Goal: Task Accomplishment & Management: Manage account settings

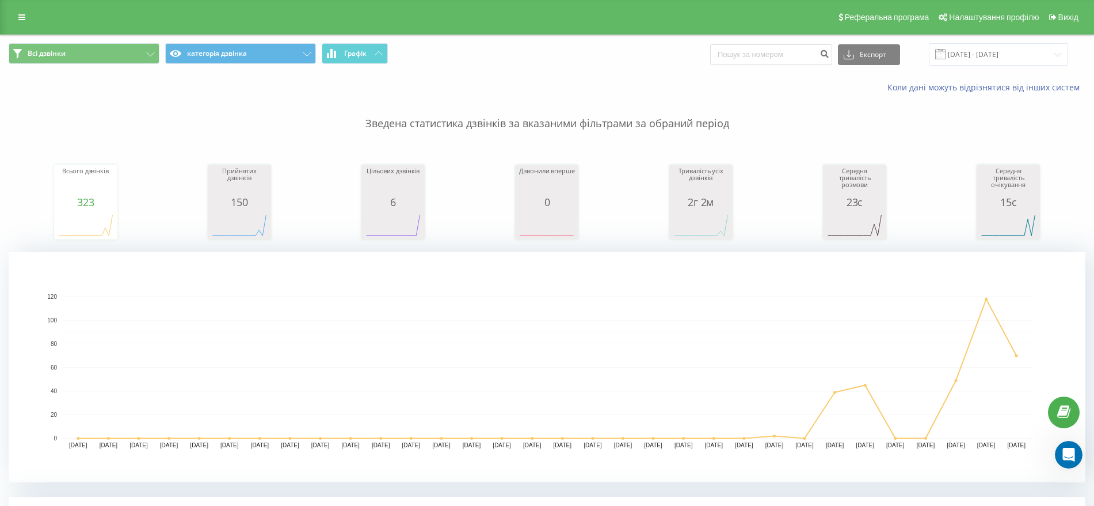
scroll to position [833, 0]
click at [986, 13] on span "Налаштування профілю" at bounding box center [994, 17] width 90 height 9
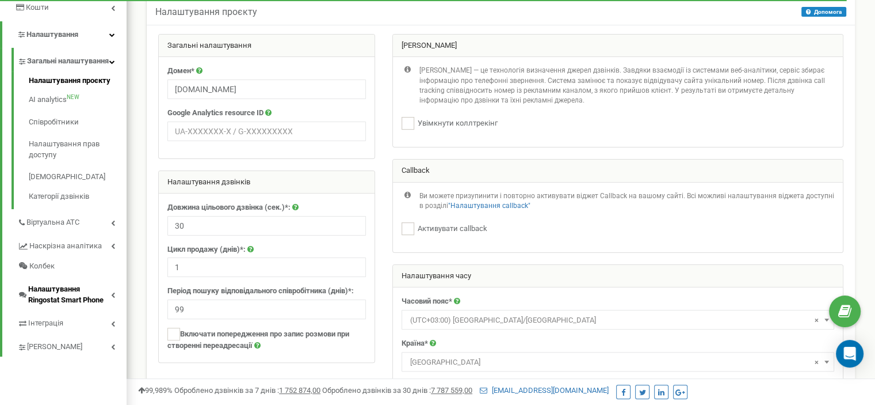
scroll to position [230, 0]
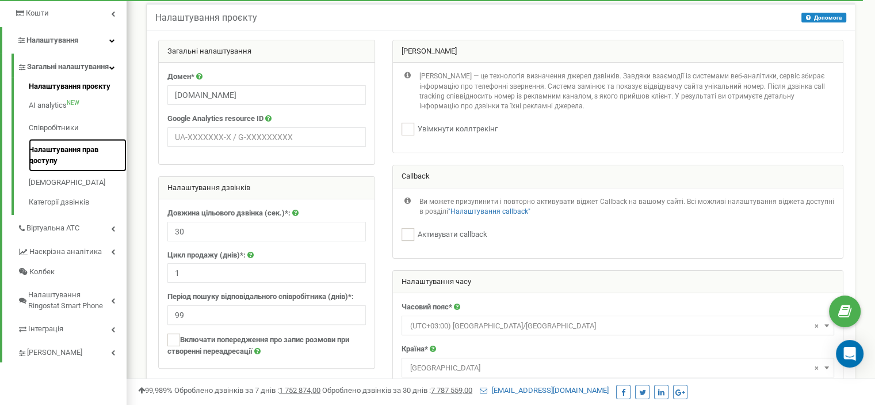
click at [92, 158] on link "Налаштування прав доступу" at bounding box center [78, 155] width 98 height 33
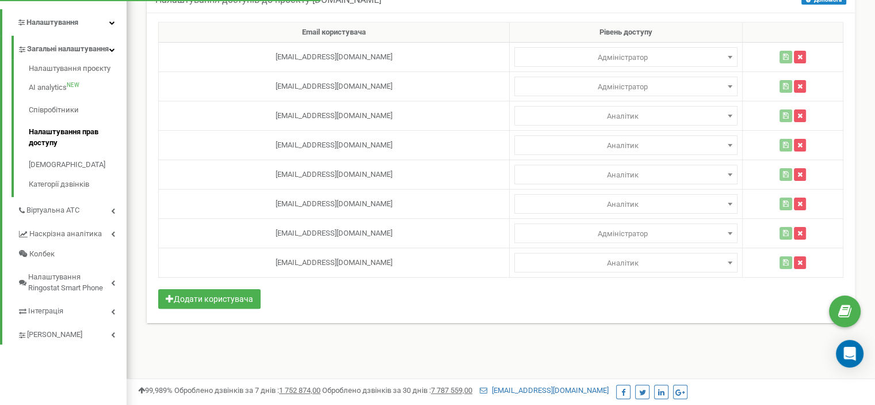
scroll to position [228, 0]
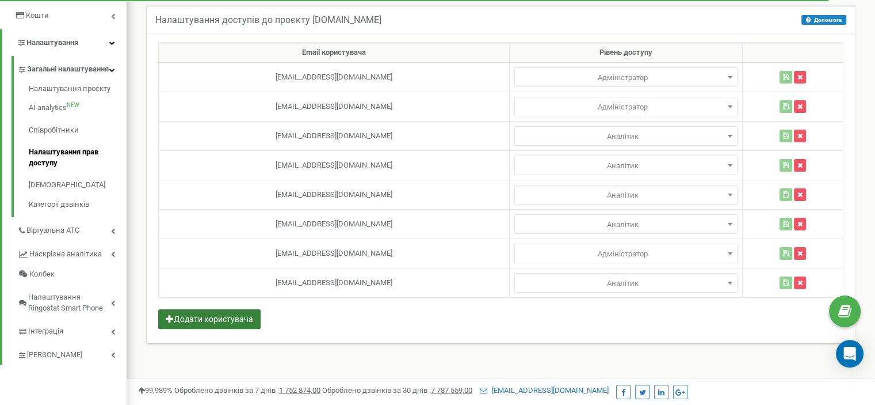
click at [219, 309] on button "Додати користувача" at bounding box center [209, 319] width 102 height 20
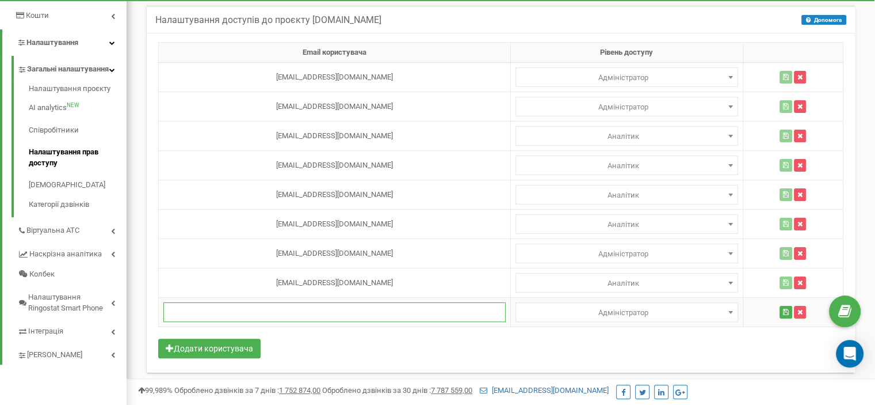
click at [347, 309] on input "text" at bounding box center [334, 312] width 342 height 20
paste input "[EMAIL_ADDRESS][DOMAIN_NAME]"
type input "[EMAIL_ADDRESS][DOMAIN_NAME]"
click at [649, 86] on span "Адміністратор" at bounding box center [627, 78] width 215 height 16
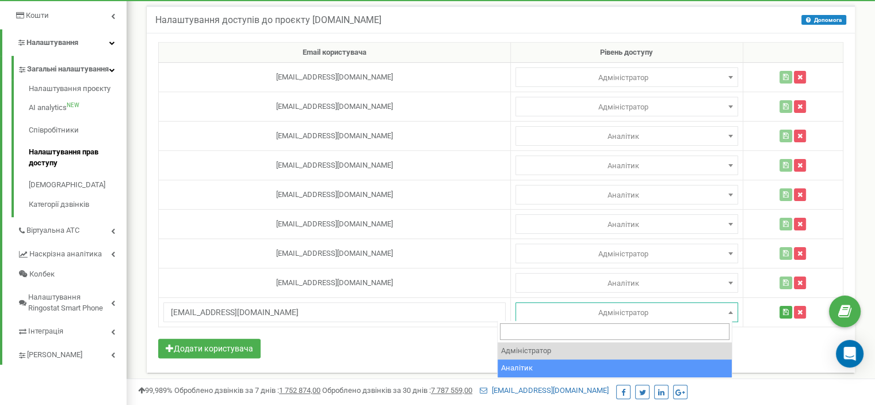
select select "2"
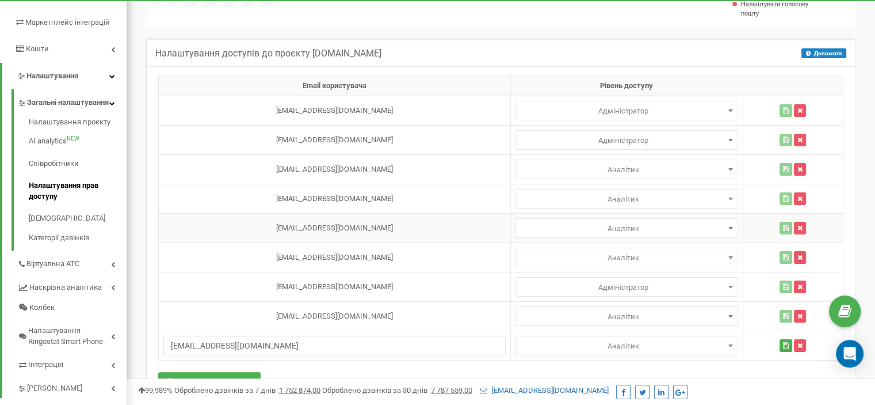
scroll to position [285, 0]
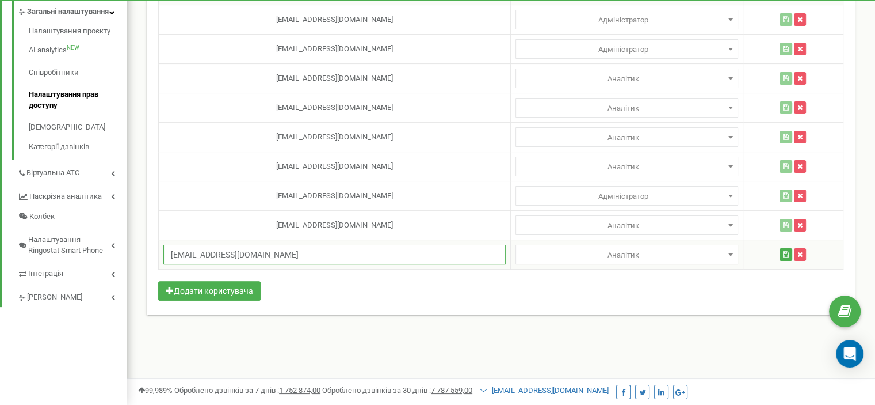
click at [388, 256] on input "[EMAIL_ADDRESS][DOMAIN_NAME]" at bounding box center [334, 255] width 342 height 20
click at [784, 252] on icon "button" at bounding box center [786, 254] width 6 height 7
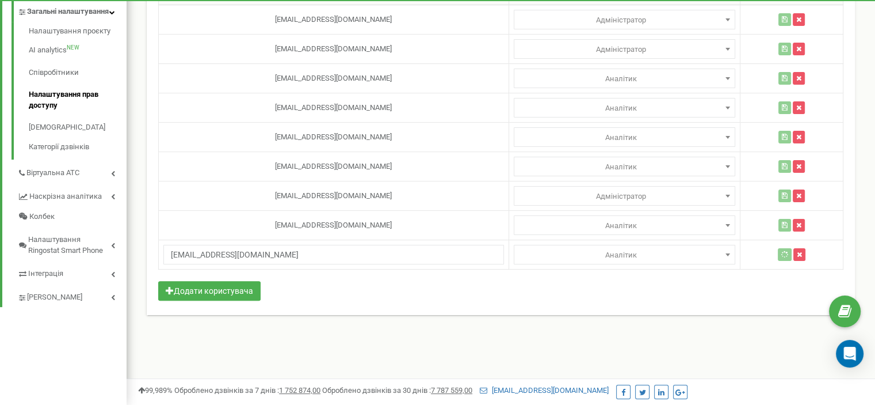
click at [532, 319] on div "Налаштування доступів до проєкту [DOMAIN_NAME] Допомога Допомога У цьому меню в…" at bounding box center [501, 139] width 726 height 382
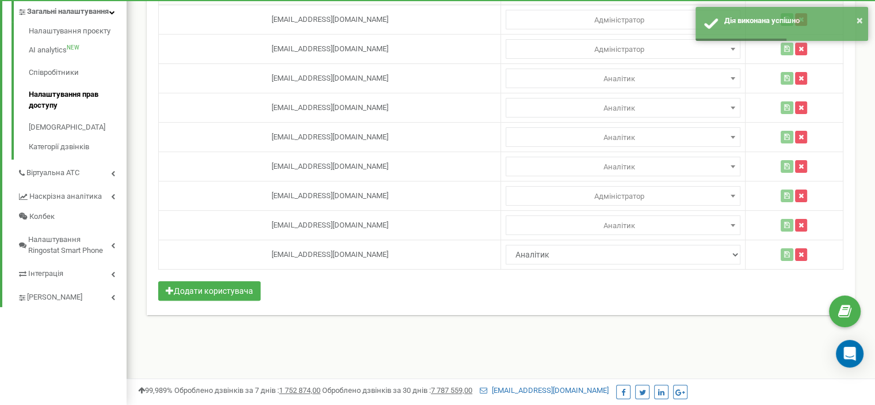
click at [543, 296] on div "Email користувача Рівень доступу [EMAIL_ADDRESS][DOMAIN_NAME] Адміністратор Ана…" at bounding box center [501, 145] width 708 height 340
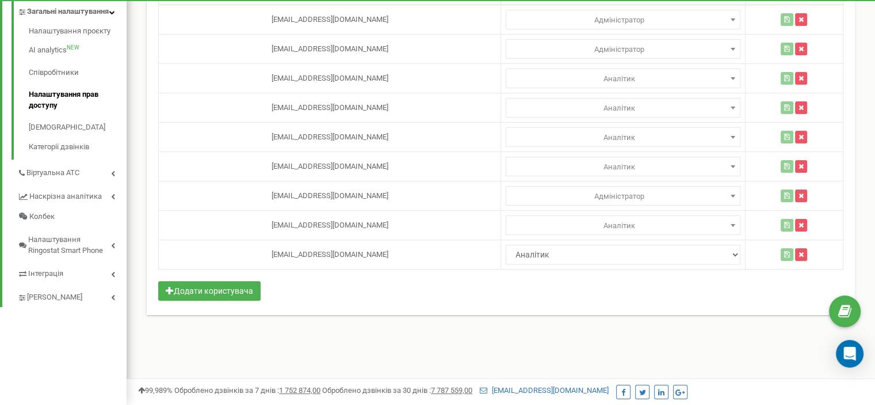
click at [388, 302] on div "Email користувача Рівень доступу [EMAIL_ADDRESS][DOMAIN_NAME] Адміністратор Ана…" at bounding box center [501, 145] width 708 height 340
